Goal: Task Accomplishment & Management: Manage account settings

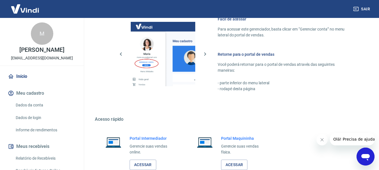
scroll to position [290, 0]
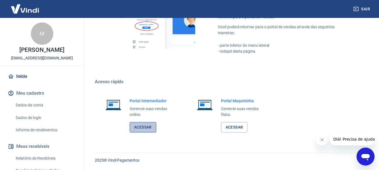
click at [136, 128] on link "Acessar" at bounding box center [142, 127] width 27 height 10
